Goal: Information Seeking & Learning: Learn about a topic

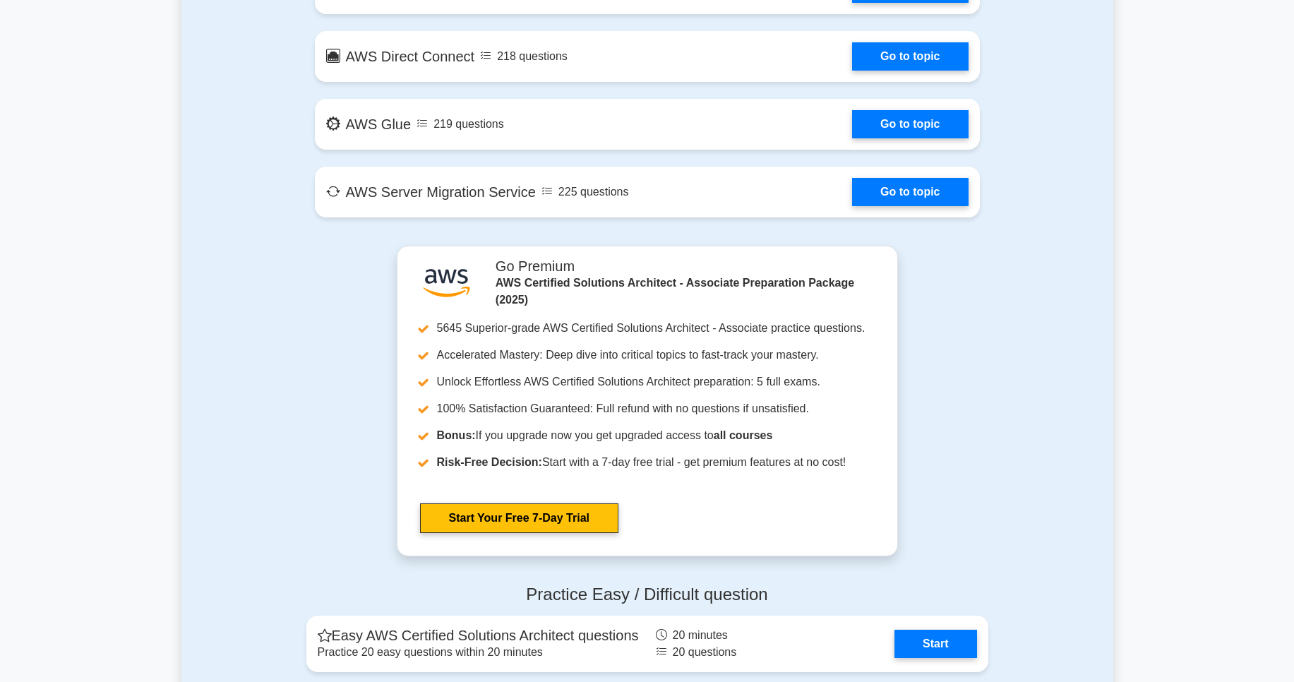
scroll to position [2542, 0]
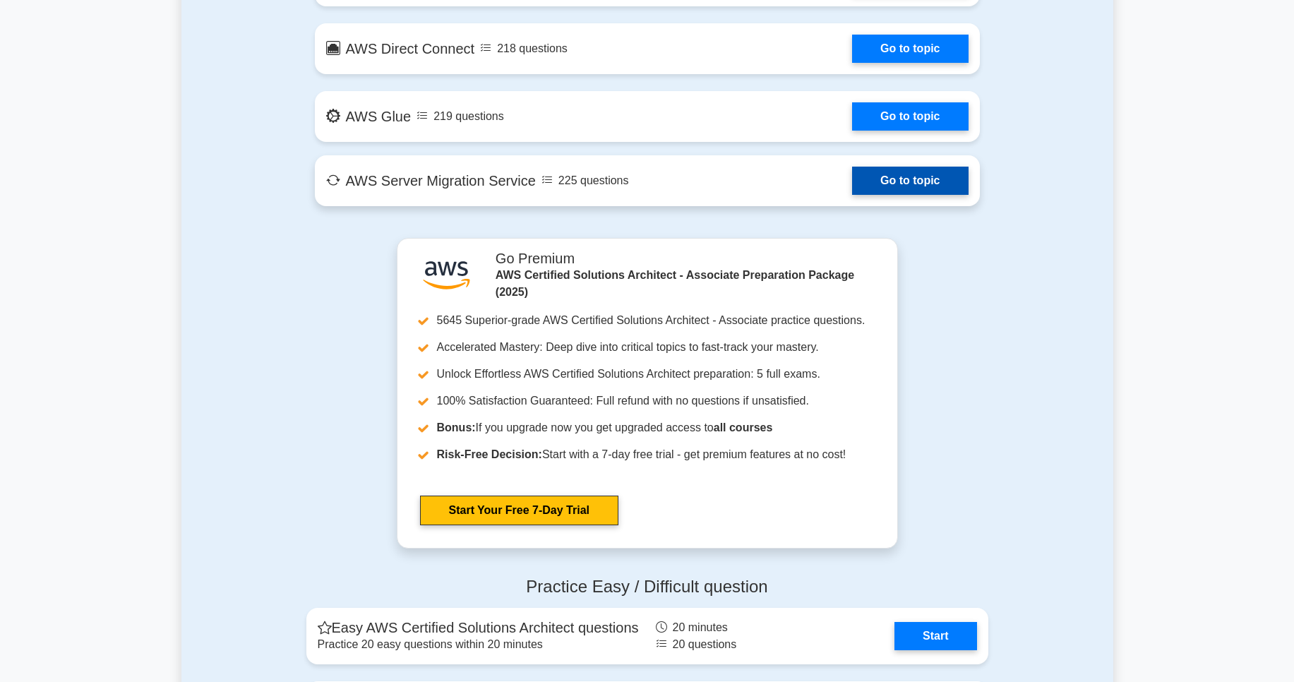
click at [890, 186] on link "Go to topic" at bounding box center [910, 181] width 116 height 28
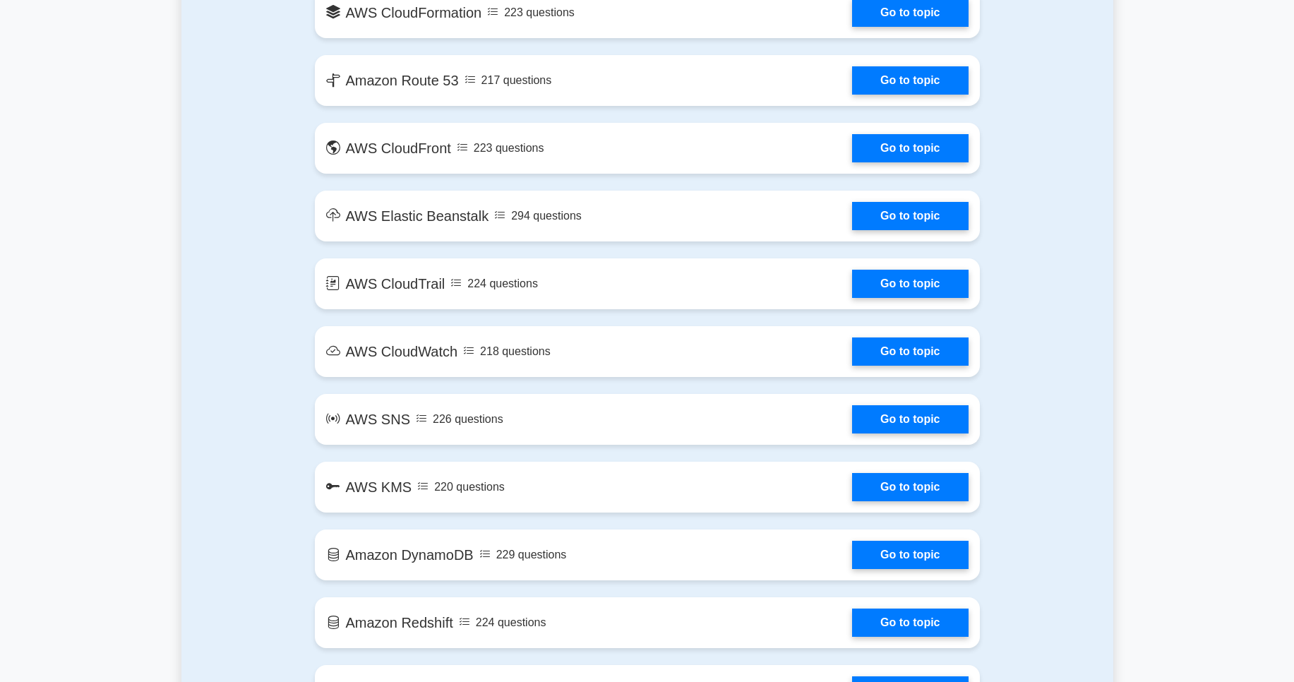
scroll to position [1356, 0]
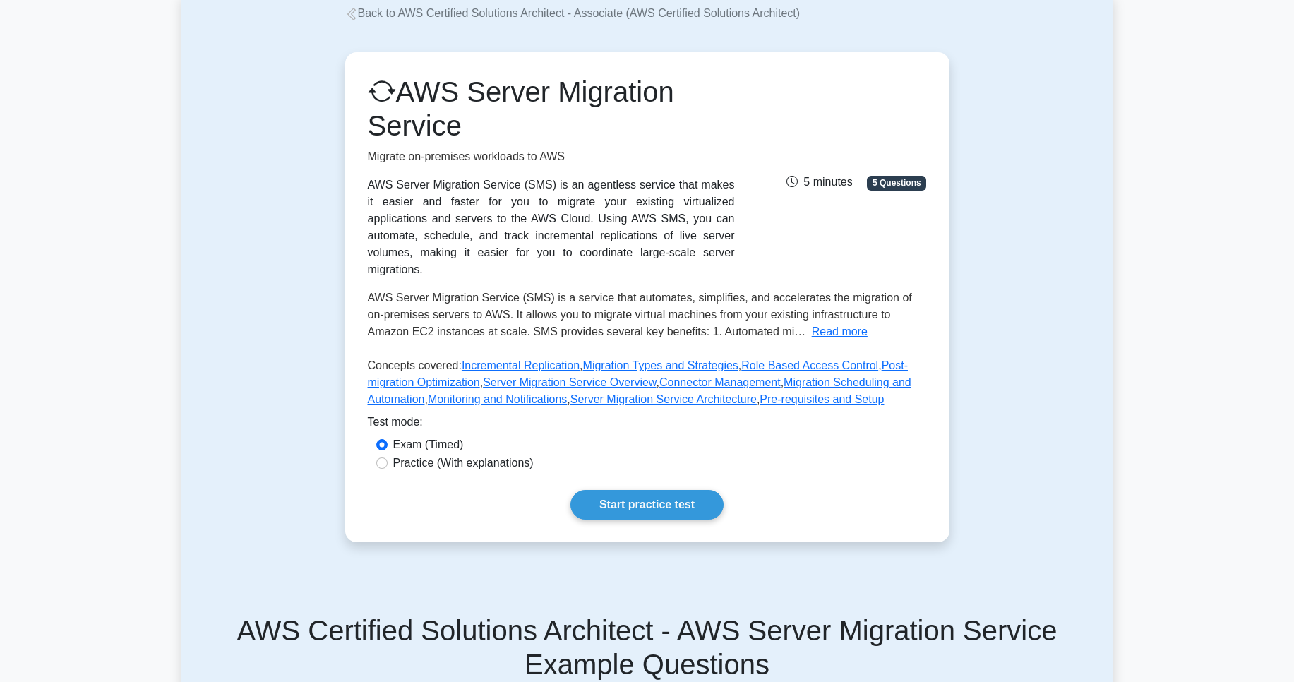
scroll to position [85, 0]
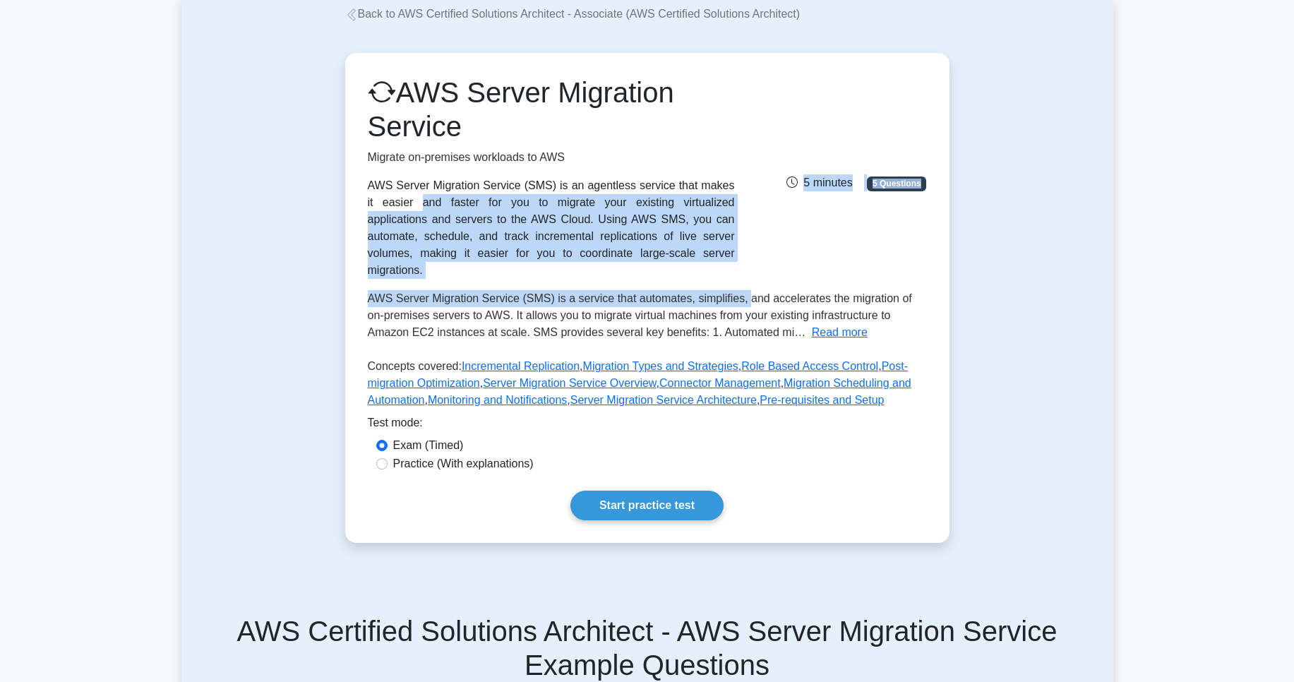
drag, startPoint x: 598, startPoint y: 184, endPoint x: 752, endPoint y: 299, distance: 191.8
click at [752, 299] on div "AWS Server Migration Service Migrate on-premises workloads to AWS AWS Server Mi…" at bounding box center [647, 245] width 559 height 339
click at [621, 261] on div "AWS Server Migration Service (SMS) is an agentless service that makes it easier…" at bounding box center [551, 228] width 367 height 102
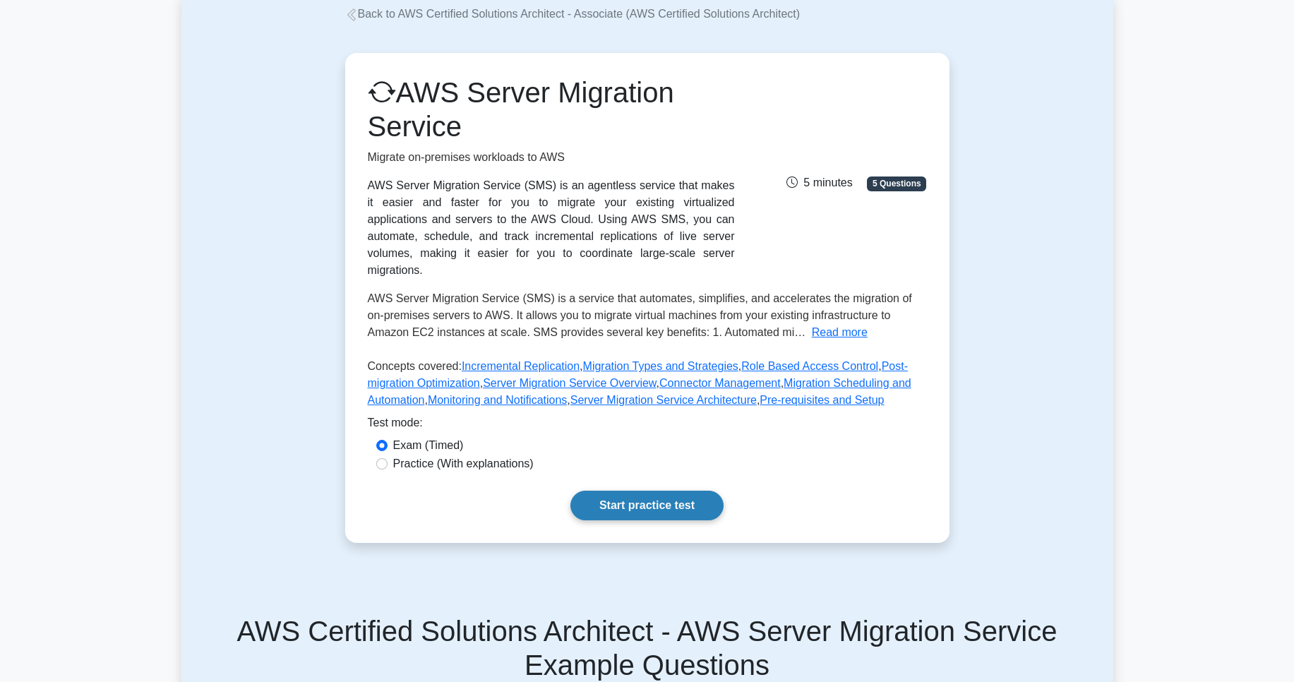
click at [633, 504] on link "Start practice test" at bounding box center [647, 506] width 153 height 30
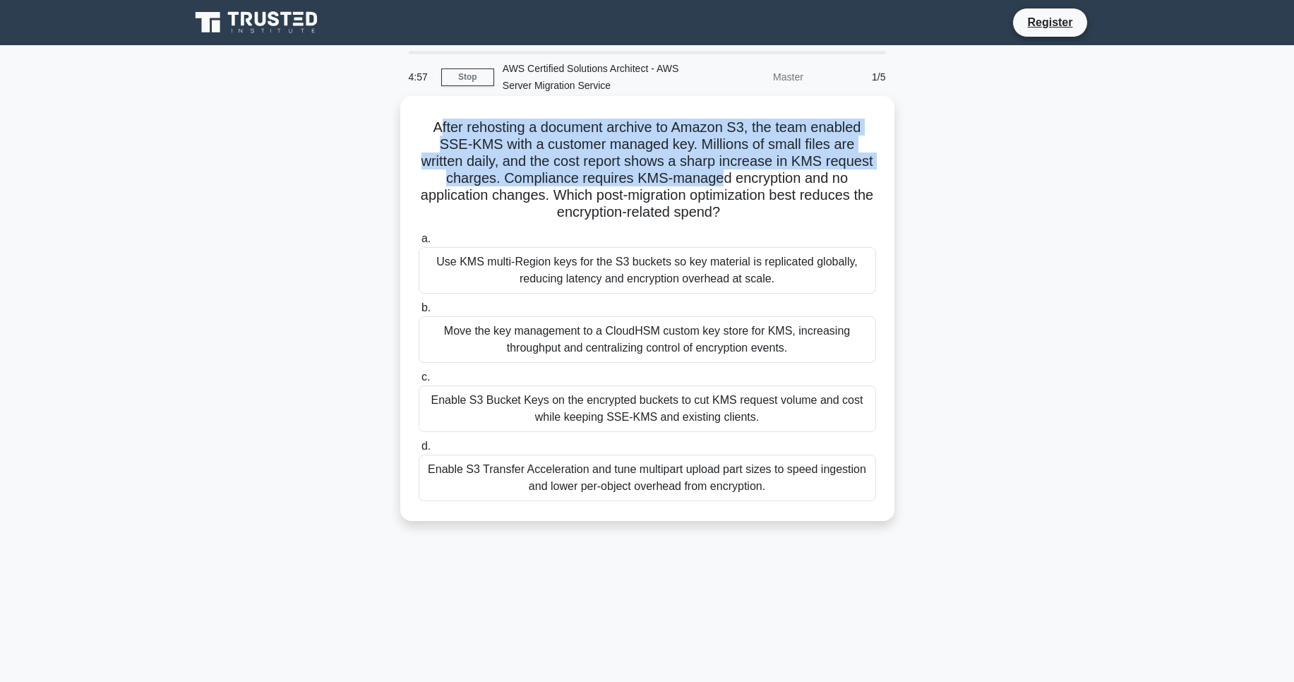
drag, startPoint x: 439, startPoint y: 129, endPoint x: 723, endPoint y: 174, distance: 287.3
click at [723, 174] on h5 "After rehosting a document archive to Amazon S3, the team enabled SSE-KMS with …" at bounding box center [647, 170] width 460 height 103
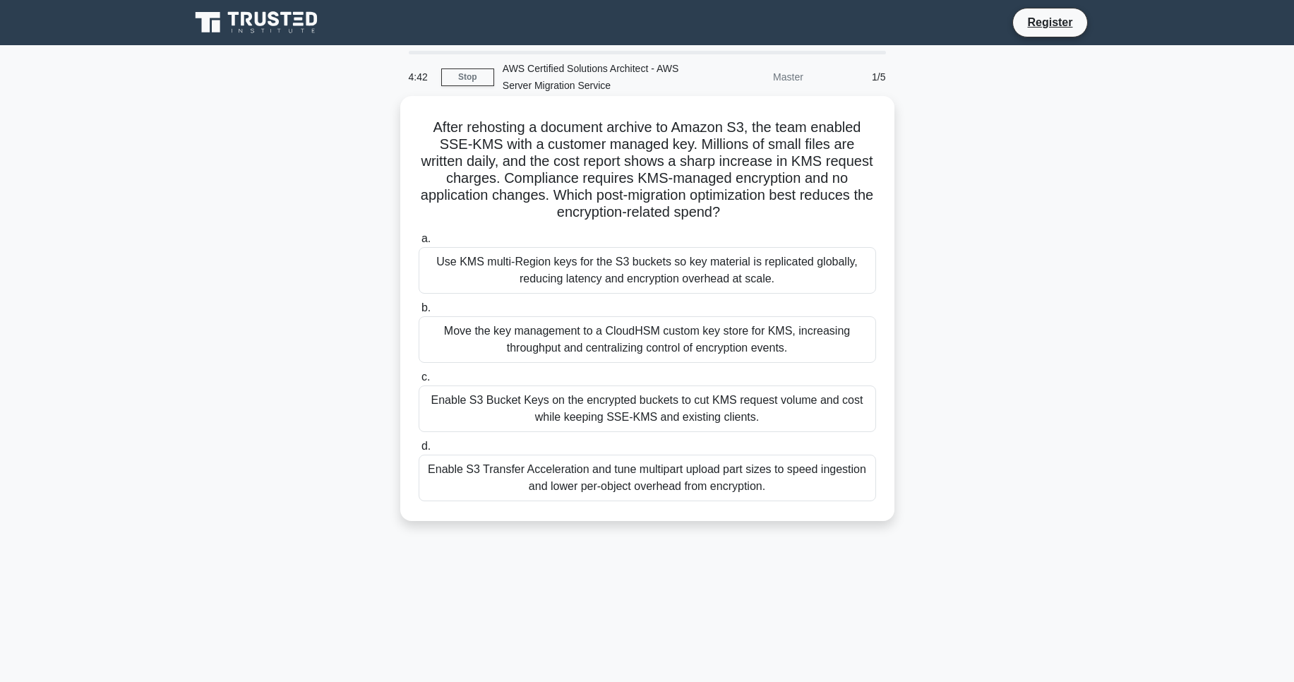
click at [598, 268] on div "Use KMS multi-Region keys for the S3 buckets so key material is replicated glob…" at bounding box center [648, 270] width 458 height 47
click at [419, 244] on input "a. Use KMS multi-Region keys for the S3 buckets so key material is replicated g…" at bounding box center [419, 238] width 0 height 9
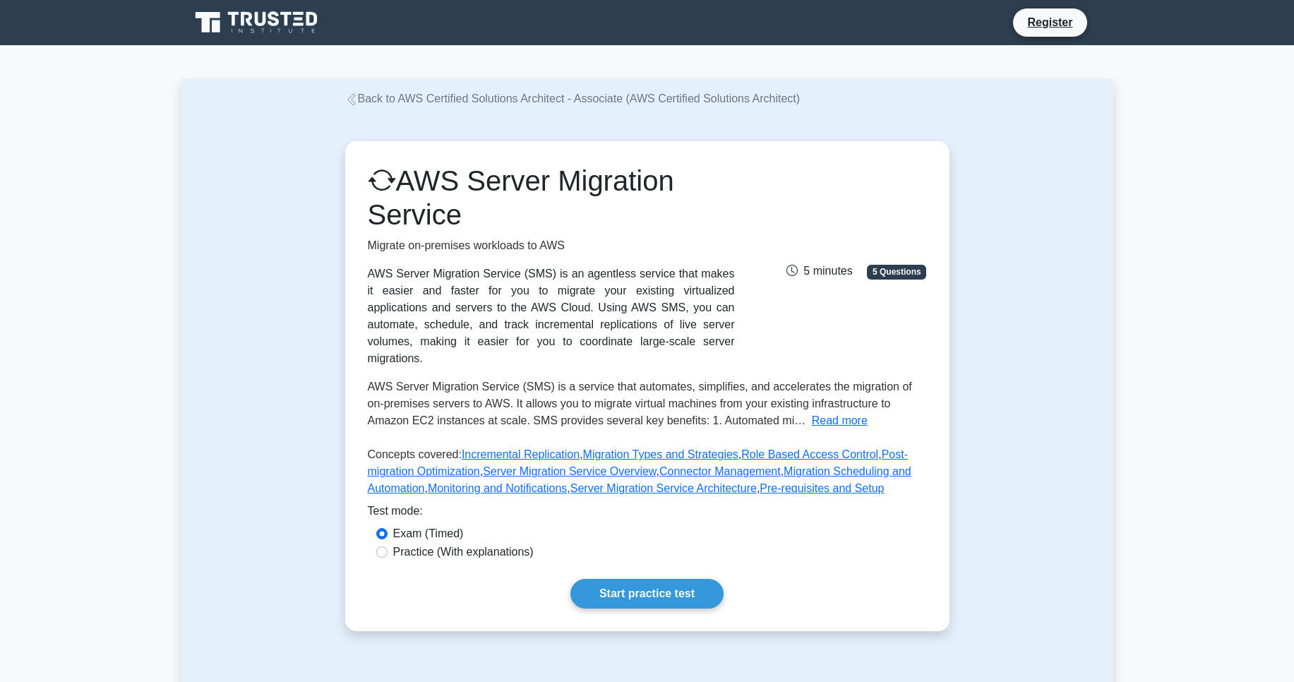
scroll to position [85, 0]
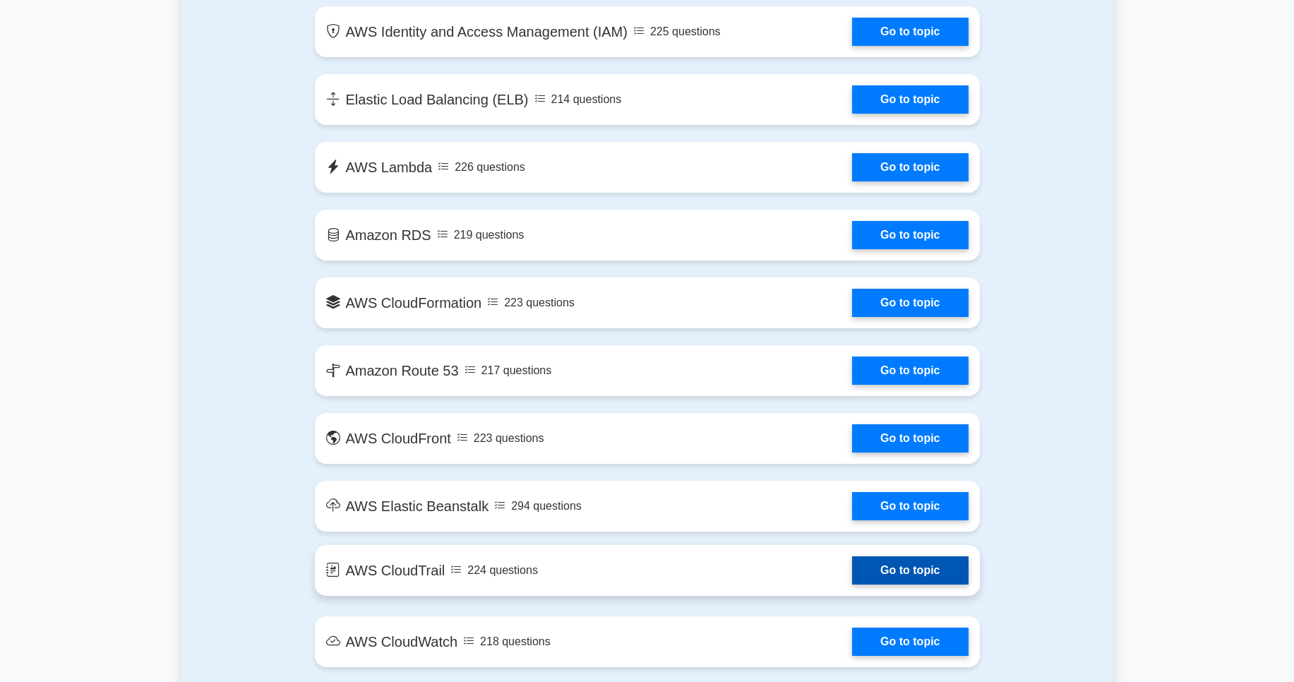
scroll to position [759, 0]
